Goal: Find specific page/section: Find specific page/section

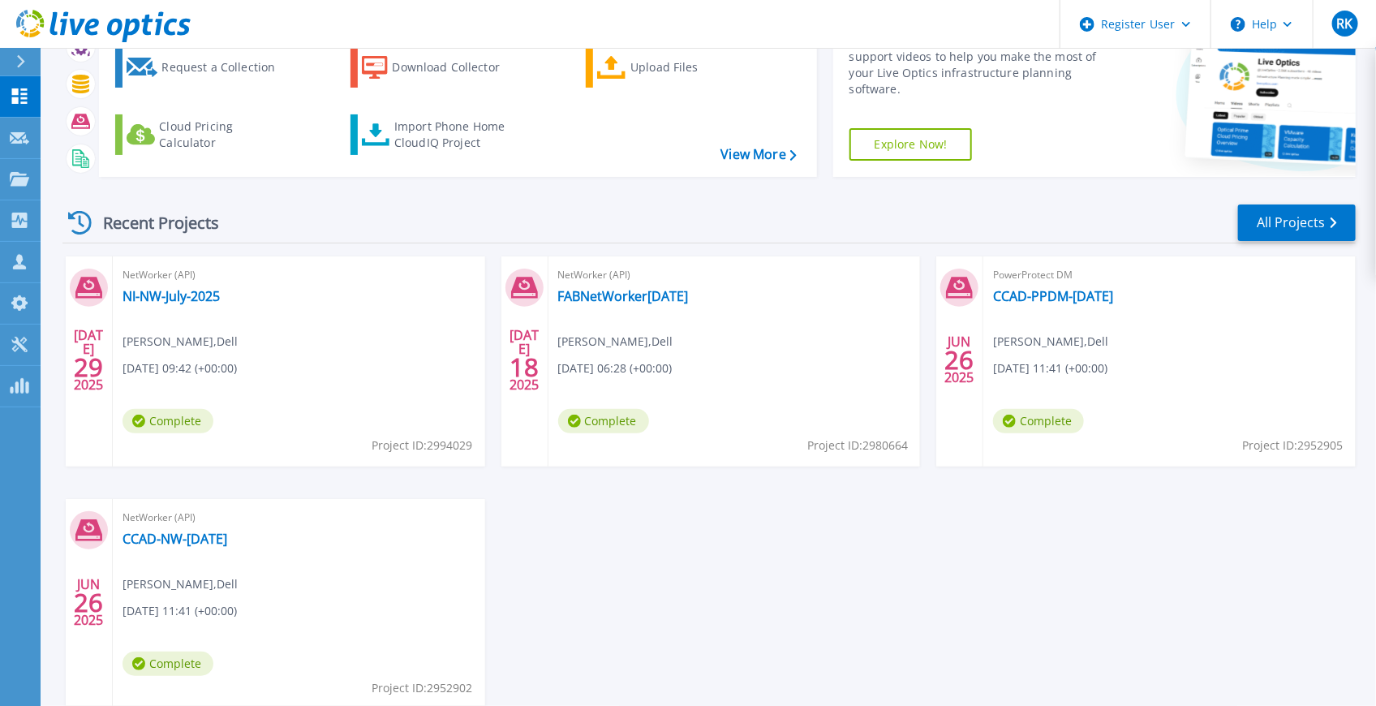
scroll to position [108, 0]
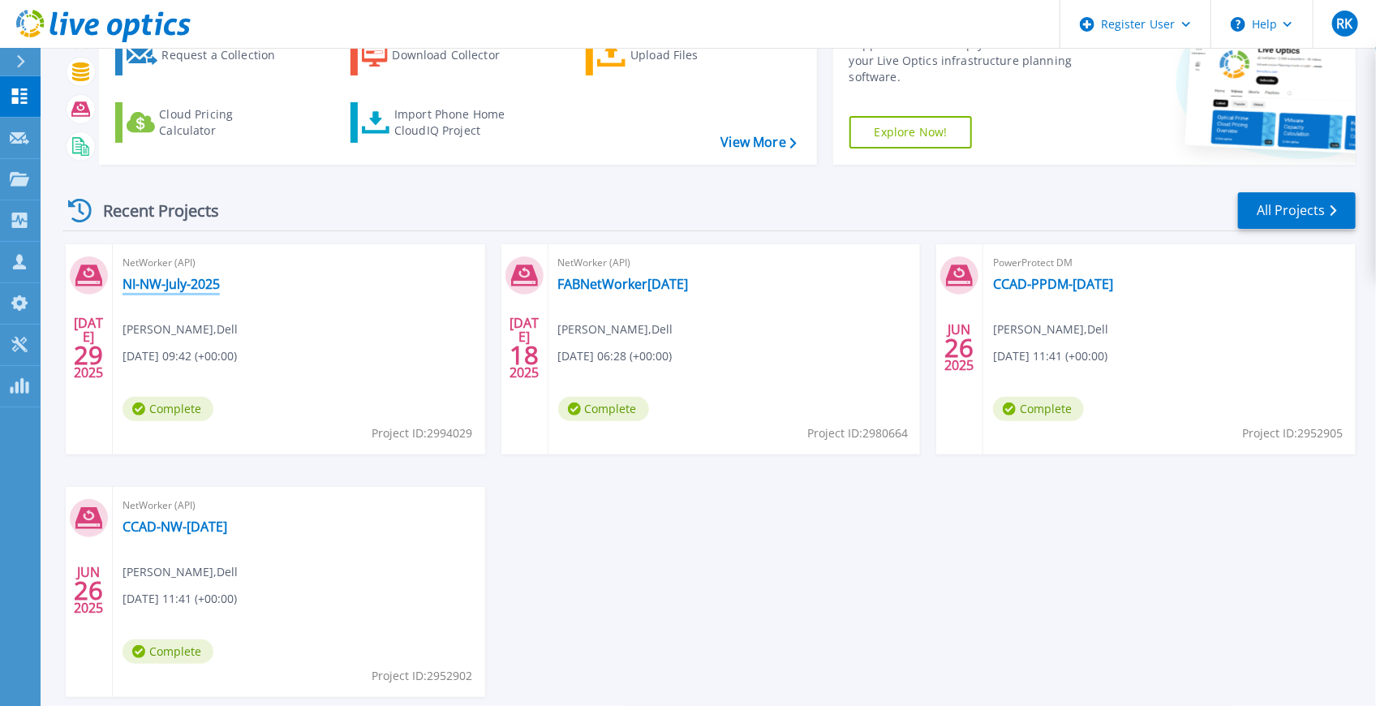
click at [174, 279] on link "NI-NW-July-2025" at bounding box center [171, 284] width 97 height 16
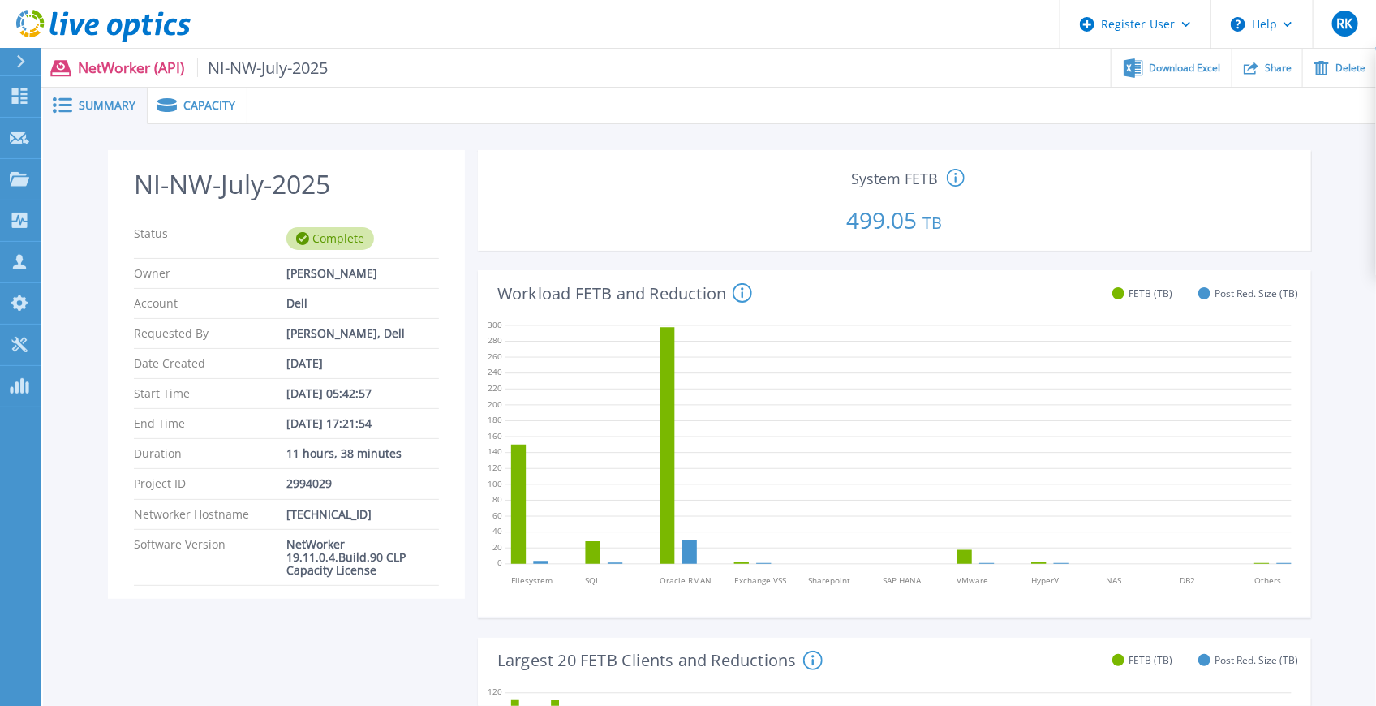
drag, startPoint x: 197, startPoint y: 100, endPoint x: 250, endPoint y: 144, distance: 68.6
click at [198, 100] on span "Capacity" at bounding box center [209, 105] width 52 height 11
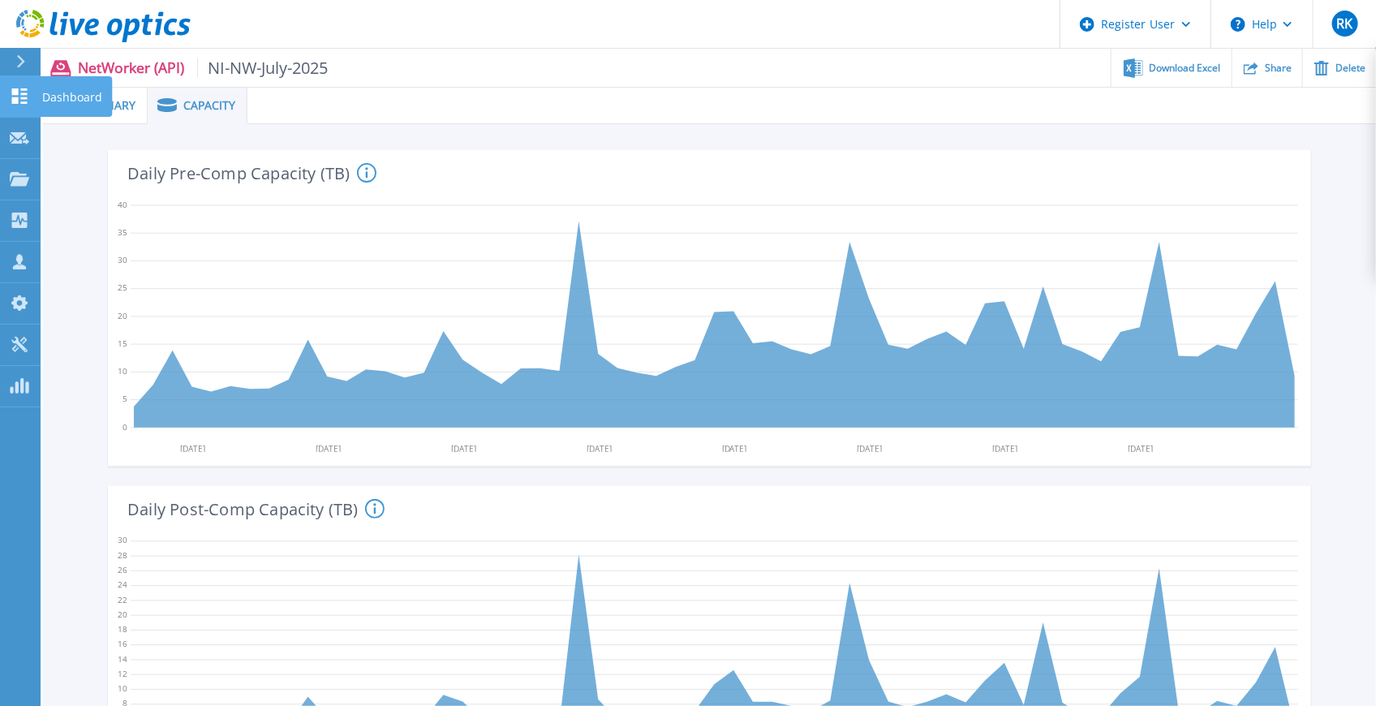
click at [60, 105] on p "Dashboard" at bounding box center [72, 97] width 60 height 42
